Goal: Transaction & Acquisition: Purchase product/service

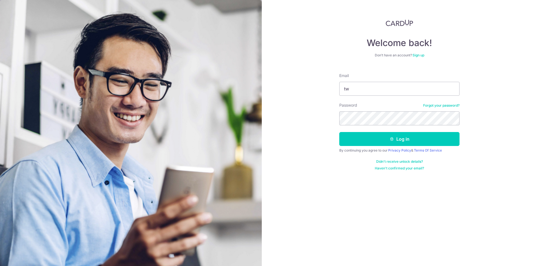
type input "t"
click at [404, 86] on input "tow.andrew@gmail.com" at bounding box center [399, 89] width 120 height 14
type input "tow.andrew@gmail.com"
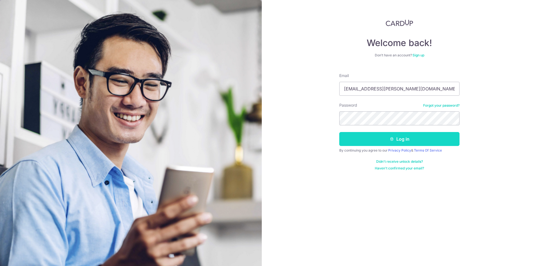
click at [412, 142] on button "Log in" at bounding box center [399, 139] width 120 height 14
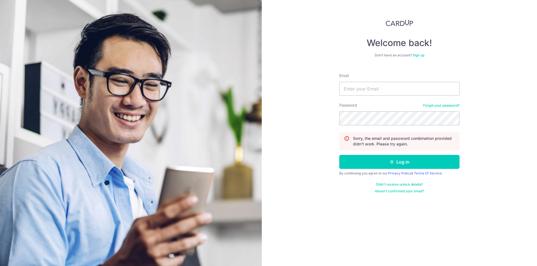
click at [430, 106] on link "Forgot your password?" at bounding box center [441, 105] width 36 height 4
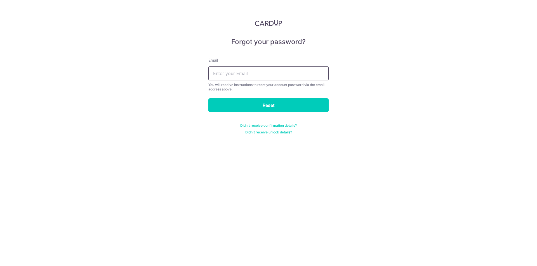
click at [299, 72] on input "text" at bounding box center [268, 74] width 120 height 14
type input "[EMAIL_ADDRESS][PERSON_NAME][DOMAIN_NAME]"
click at [272, 107] on input "Reset" at bounding box center [268, 105] width 120 height 14
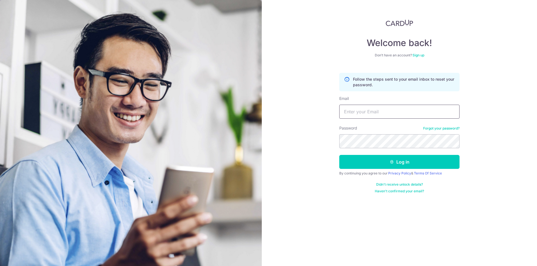
click at [361, 115] on input "Email" at bounding box center [399, 112] width 120 height 14
type input "[EMAIL_ADDRESS][PERSON_NAME][DOMAIN_NAME]"
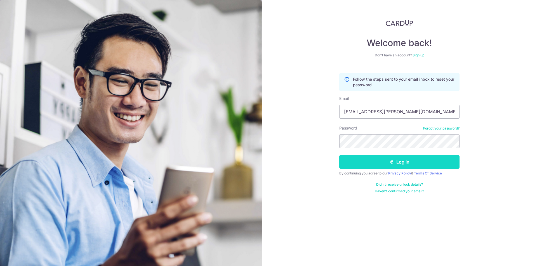
click at [404, 165] on button "Log in" at bounding box center [399, 162] width 120 height 14
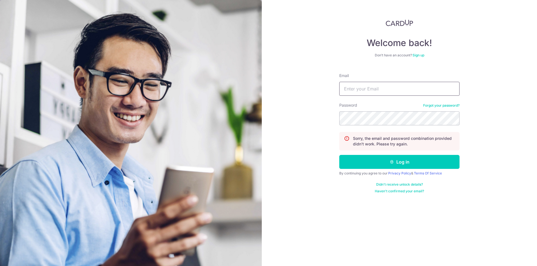
click at [374, 89] on input "Email" at bounding box center [399, 89] width 120 height 14
type input "tow.andrew@gmail.com"
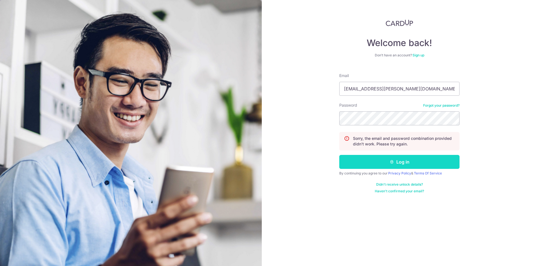
click at [398, 161] on button "Log in" at bounding box center [399, 162] width 120 height 14
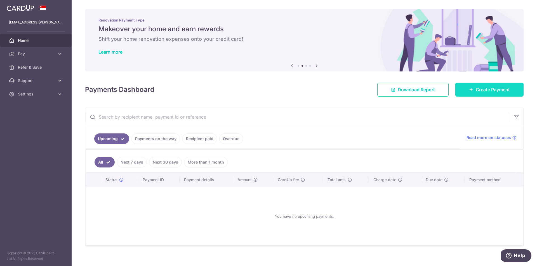
click at [466, 84] on link "Create Payment" at bounding box center [489, 90] width 68 height 14
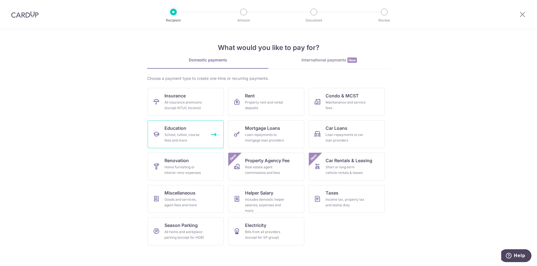
click at [177, 136] on div "School, tuition, course fees and more" at bounding box center [184, 137] width 40 height 11
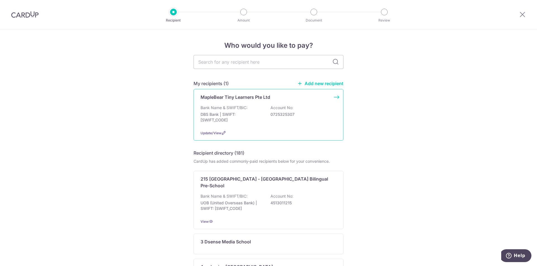
click at [304, 110] on div "Bank Name & SWIFT/BIC: DBS Bank | SWIFT: [SWIFT_CODE] Account No: 0725325307" at bounding box center [269, 115] width 136 height 21
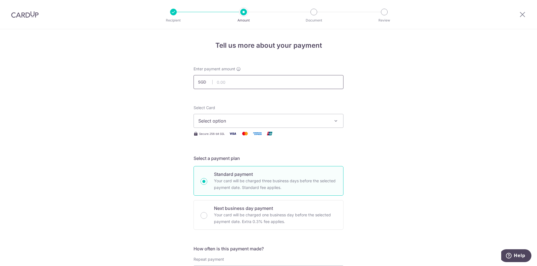
click at [305, 82] on input "text" at bounding box center [269, 82] width 150 height 14
paste input "1,694.70"
type input "1,694.70"
click at [298, 119] on span "Select option" at bounding box center [263, 121] width 130 height 7
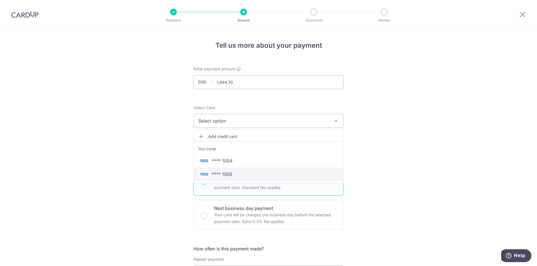
click at [254, 174] on span "**** 1005" at bounding box center [268, 174] width 140 height 7
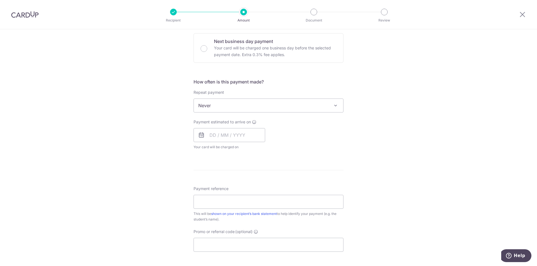
scroll to position [168, 0]
click at [244, 137] on input "text" at bounding box center [230, 135] width 72 height 14
click at [227, 198] on link "16" at bounding box center [227, 196] width 9 height 9
type input "[DATE]"
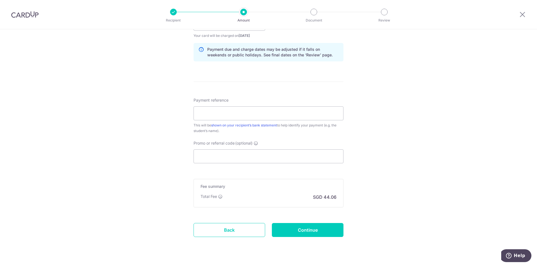
scroll to position [280, 0]
click at [246, 113] on input "Payment reference" at bounding box center [269, 113] width 150 height 14
drag, startPoint x: 248, startPoint y: 112, endPoint x: 192, endPoint y: 112, distance: 55.9
click at [194, 112] on input "t" at bounding box center [269, 113] width 150 height 14
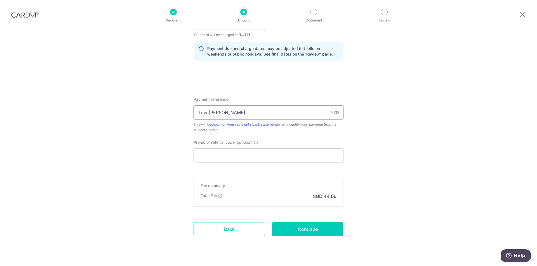
paste input "AP-INV002822"
click at [378, 99] on div "Tell us more about your payment Enter payment amount SGD 1,694.70 1694.70 Selec…" at bounding box center [268, 14] width 537 height 529
click at [277, 114] on input "Tow Tim Chung AP-INV002822 Sept" at bounding box center [269, 113] width 150 height 14
type input "Tow [PERSON_NAME] AP-INV002822 [DATE]"
click at [413, 107] on div "Tell us more about your payment Enter payment amount SGD 1,694.70 1694.70 Selec…" at bounding box center [268, 14] width 537 height 529
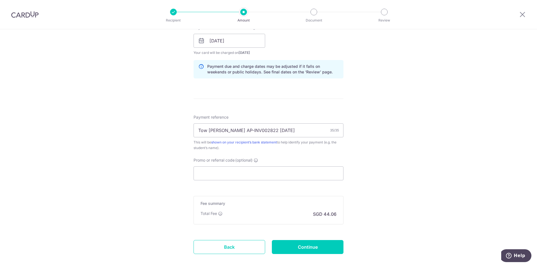
scroll to position [292, 0]
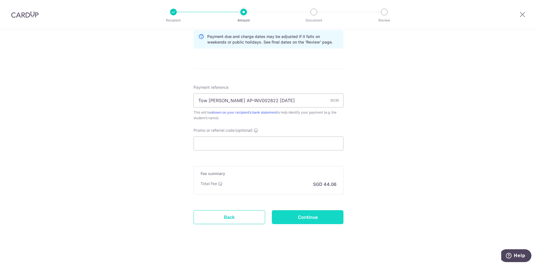
click at [311, 216] on input "Continue" at bounding box center [308, 218] width 72 height 14
type input "Create Schedule"
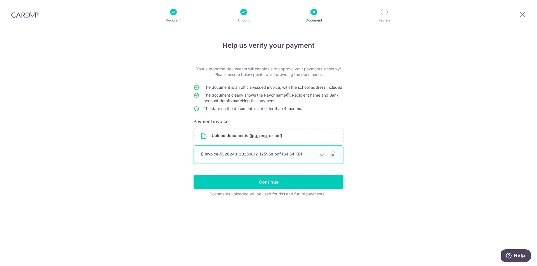
click at [334, 158] on div at bounding box center [333, 155] width 7 height 7
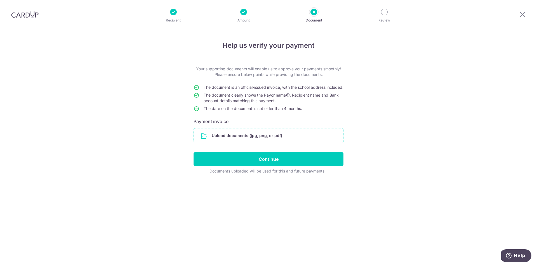
click at [269, 142] on input "file" at bounding box center [268, 136] width 149 height 15
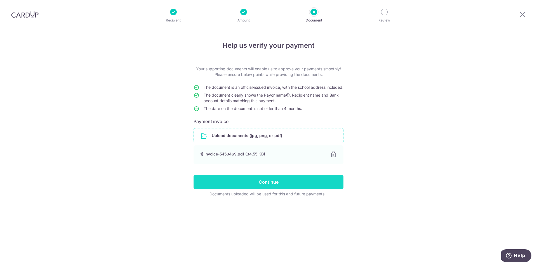
click at [271, 188] on input "Continue" at bounding box center [269, 182] width 150 height 14
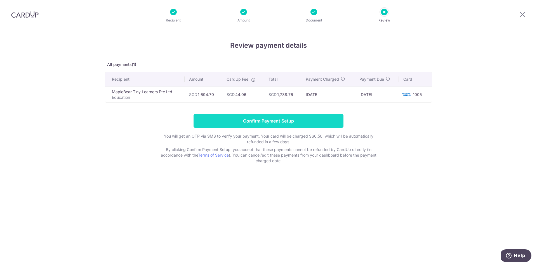
click at [266, 124] on input "Confirm Payment Setup" at bounding box center [269, 121] width 150 height 14
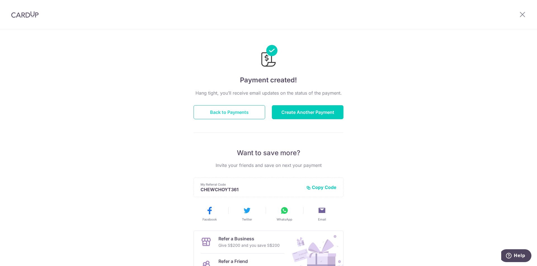
click at [238, 115] on button "Back to Payments" at bounding box center [230, 112] width 72 height 14
